Goal: Task Accomplishment & Management: Use online tool/utility

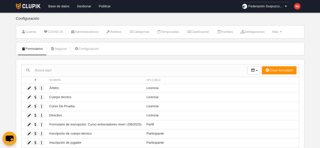
scroll to position [43, 0]
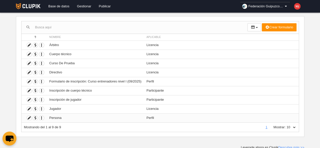
click at [77, 116] on td "Persona" at bounding box center [95, 117] width 97 height 9
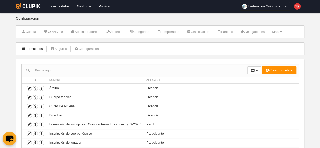
click at [82, 5] on link "Gestionar" at bounding box center [84, 6] width 22 height 13
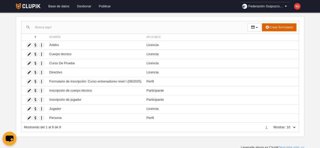
click at [288, 27] on button "Crear formulario" at bounding box center [279, 27] width 34 height 8
click at [316, 41] on body "Base de datos Gestionar Publicar Federación Guipuzcoana de Voleibol Ajustes gen…" at bounding box center [160, 31] width 320 height 148
click at [286, 5] on icon at bounding box center [286, 6] width 4 height 5
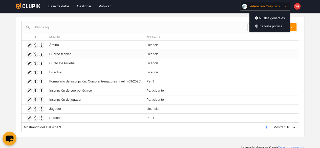
scroll to position [0, 0]
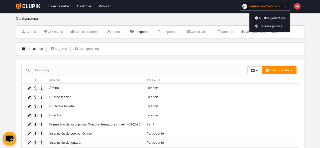
click at [144, 31] on link "Categorías" at bounding box center [139, 32] width 26 height 8
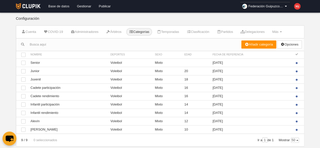
click at [63, 6] on link "Base de datos" at bounding box center [59, 6] width 29 height 13
